Goal: Find specific page/section: Find specific page/section

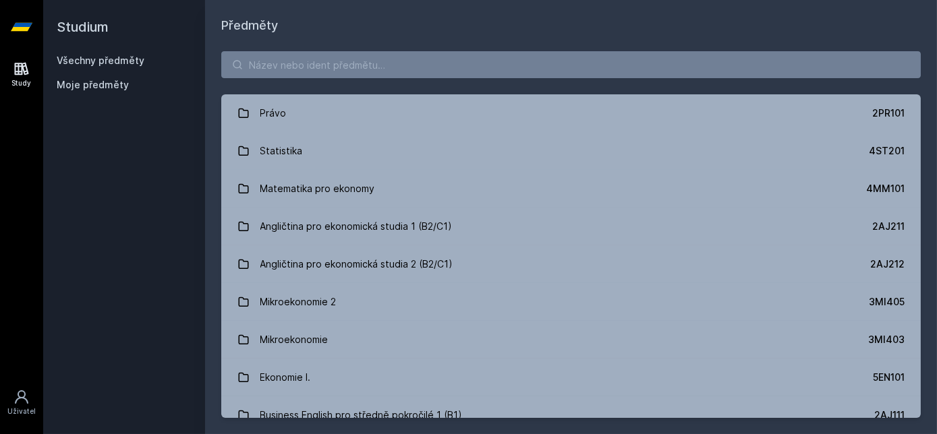
click at [468, 90] on button "Ne" at bounding box center [471, 87] width 49 height 34
click at [96, 61] on link "Všechny předměty" at bounding box center [101, 60] width 88 height 11
click at [317, 61] on input "search" at bounding box center [571, 64] width 700 height 27
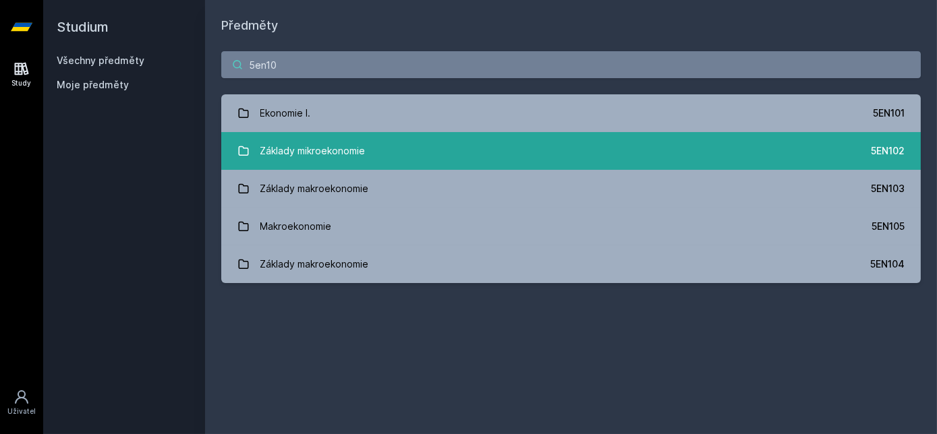
type input "5en10"
click at [366, 152] on link "Základy mikroekonomie 5EN102" at bounding box center [571, 151] width 700 height 38
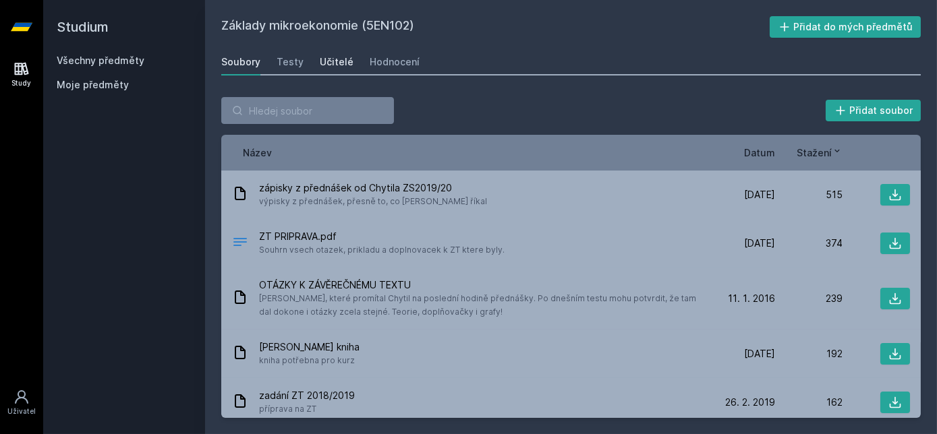
click at [337, 57] on div "Učitelé" at bounding box center [337, 61] width 34 height 13
